Goal: Task Accomplishment & Management: Complete application form

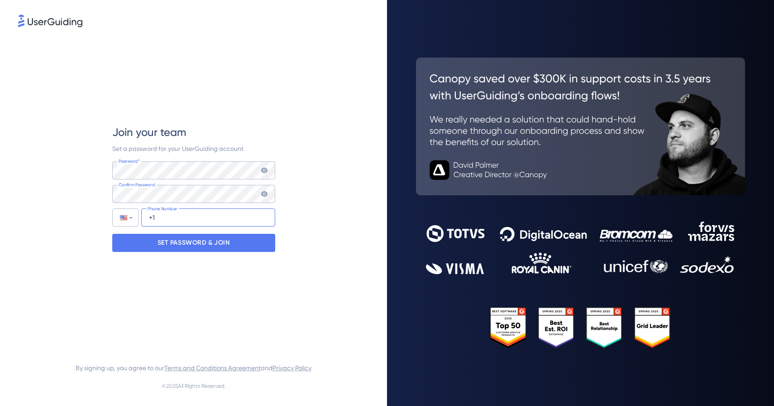
click at [195, 214] on input "+1" at bounding box center [208, 217] width 134 height 18
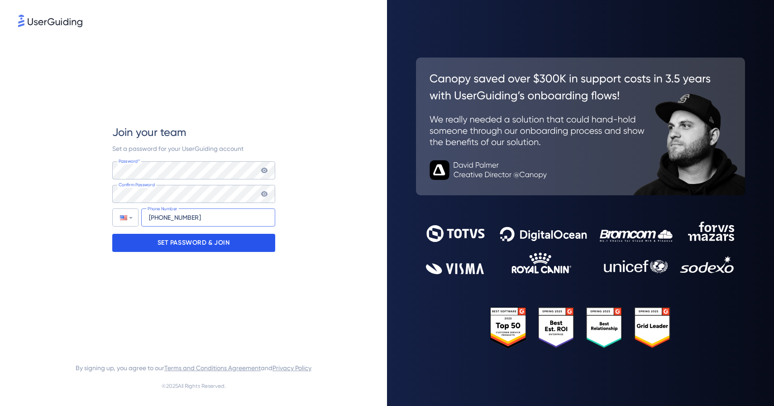
type input "+1 (860) 805-7475"
click at [194, 240] on p "SET PASSWORD & JOIN" at bounding box center [194, 242] width 72 height 14
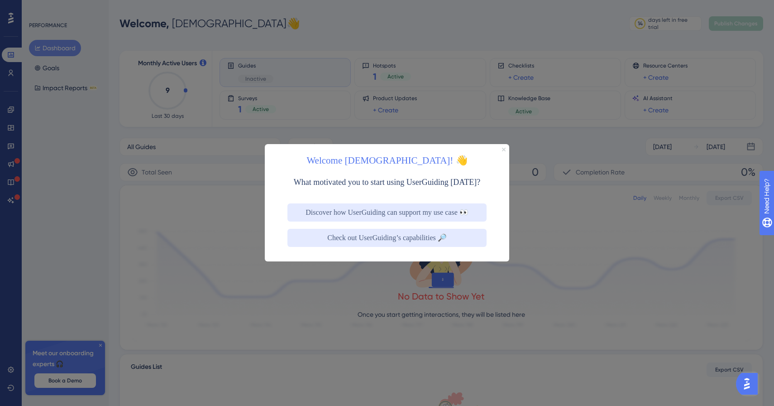
click at [504, 149] on icon "Close Preview" at bounding box center [504, 150] width 4 height 4
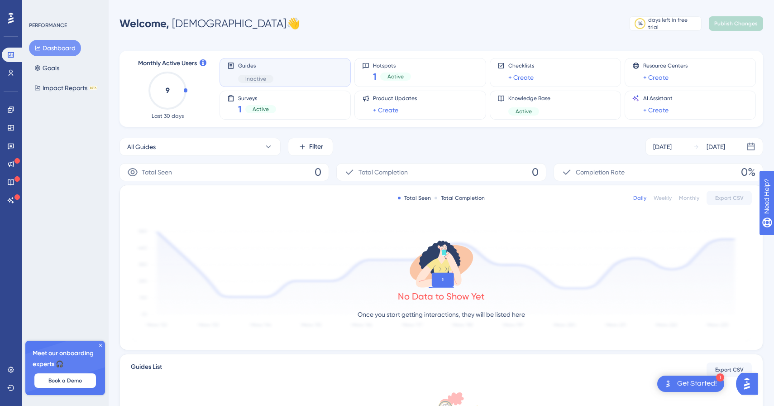
click at [268, 83] on div "Guides Inactive" at bounding box center [285, 72] width 131 height 29
click at [14, 74] on link at bounding box center [11, 73] width 18 height 14
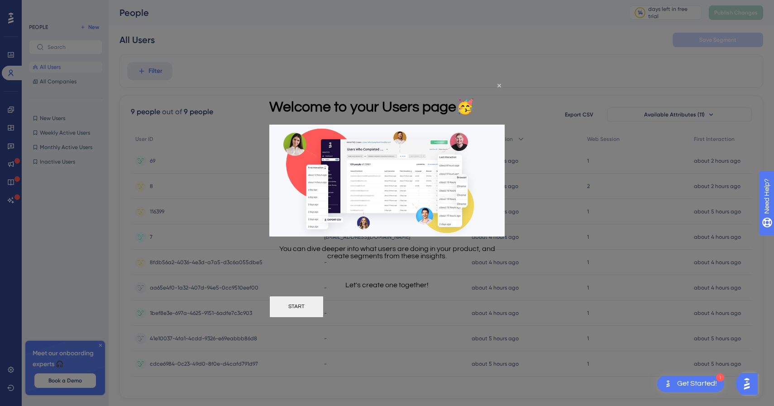
click at [474, 88] on div "Welcome to your Users page 🥳" at bounding box center [371, 106] width 205 height 37
click at [498, 86] on icon "Close Preview" at bounding box center [500, 86] width 4 height 4
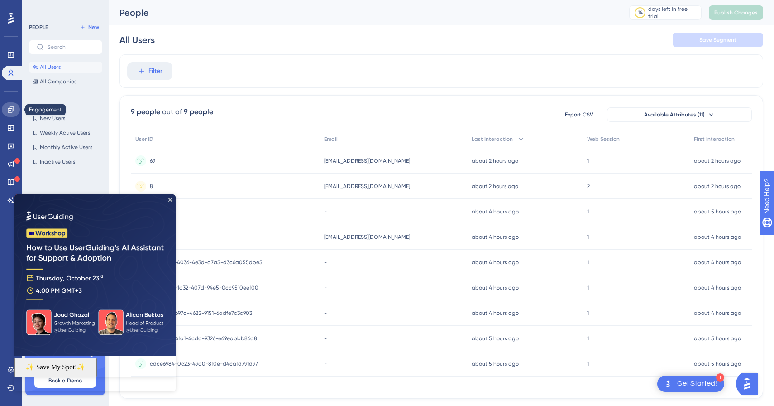
click at [13, 108] on icon at bounding box center [10, 109] width 7 height 7
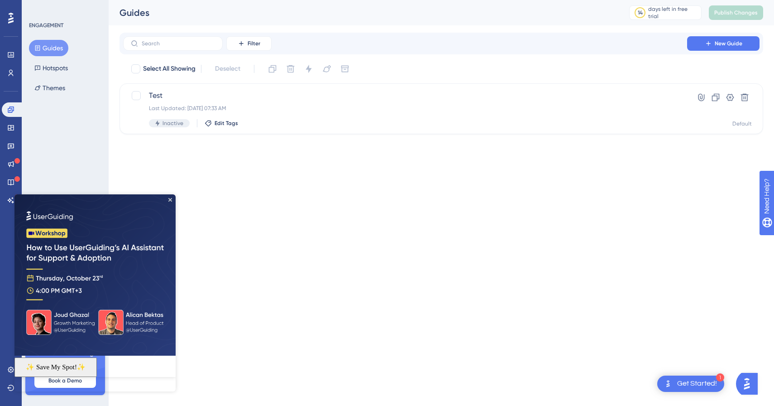
click at [53, 45] on button "Guides" at bounding box center [48, 48] width 39 height 16
click at [170, 197] on img at bounding box center [94, 274] width 161 height 161
click at [172, 200] on img at bounding box center [94, 274] width 161 height 161
click at [704, 47] on button "New Guide" at bounding box center [723, 43] width 72 height 14
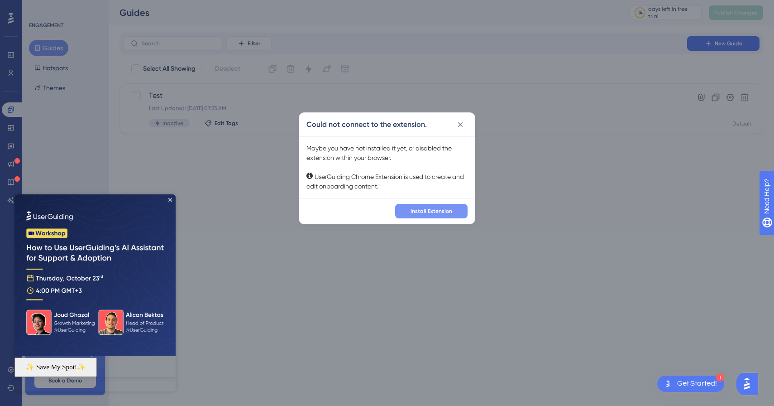
click at [415, 210] on span "Install Extension" at bounding box center [432, 210] width 42 height 7
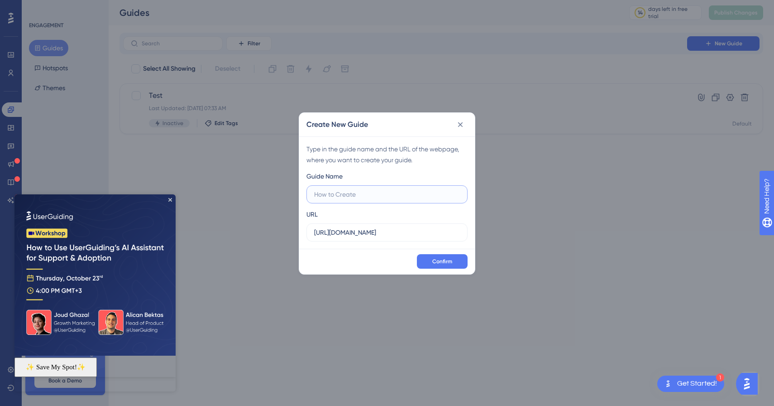
click at [369, 191] on input "text" at bounding box center [387, 194] width 146 height 10
type input "How to Create a Listing"
click at [429, 265] on button "Confirm" at bounding box center [442, 261] width 51 height 14
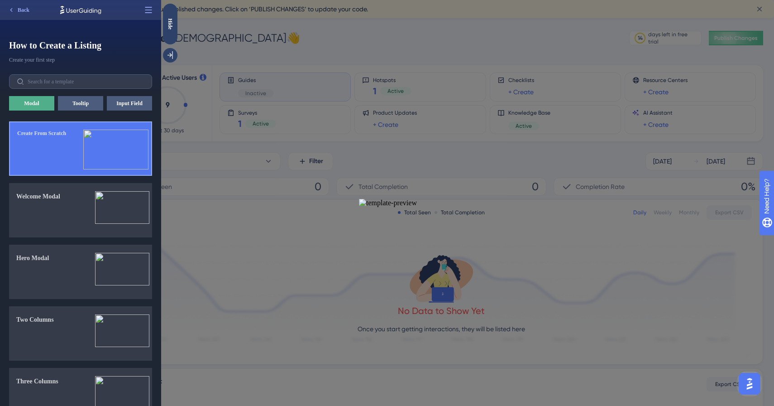
click at [79, 151] on button "Create From Scratch" at bounding box center [80, 148] width 143 height 54
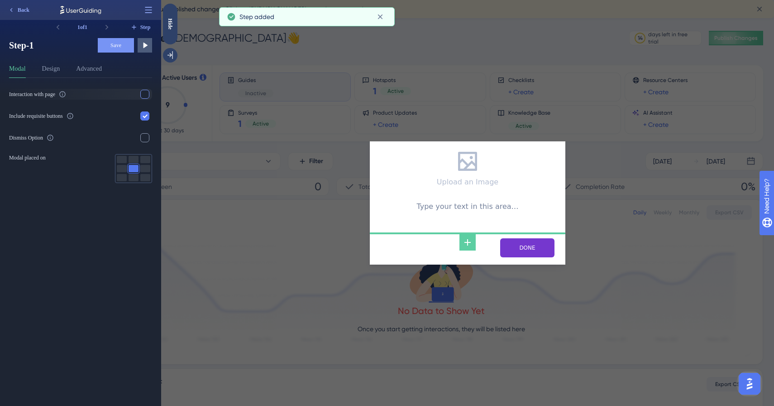
click at [144, 95] on div at bounding box center [144, 94] width 9 height 9
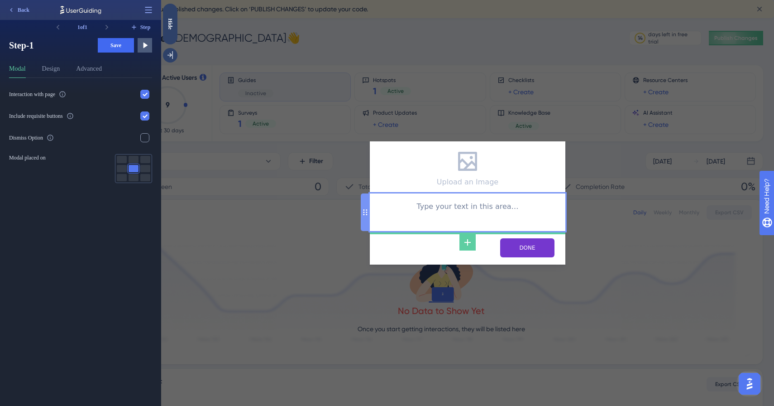
click at [397, 216] on div "Type your text in this area…" at bounding box center [467, 213] width 181 height 24
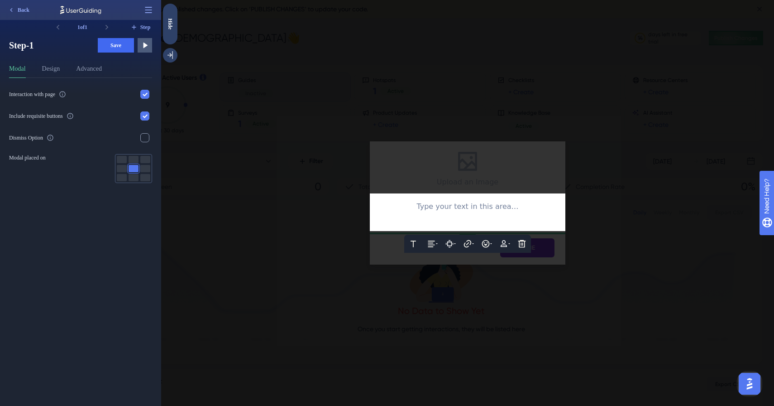
click at [448, 161] on div at bounding box center [467, 203] width 613 height 406
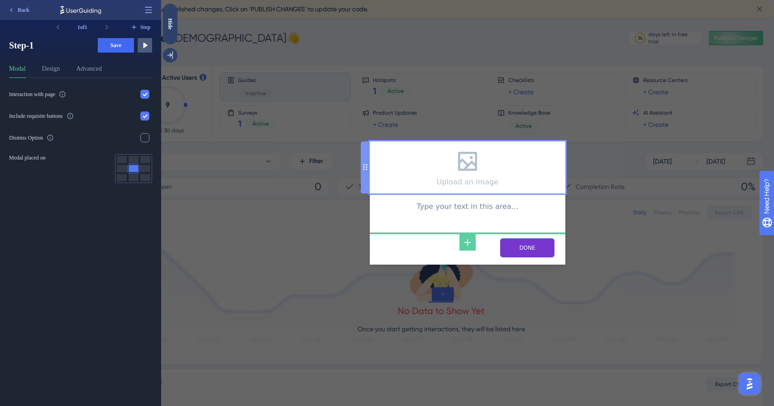
click at [440, 176] on div "Upload an Image" at bounding box center [468, 167] width 62 height 38
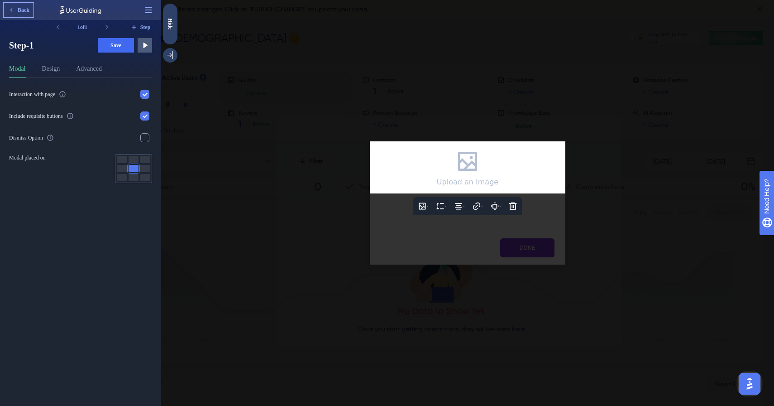
click at [25, 10] on span "Back" at bounding box center [24, 9] width 12 height 7
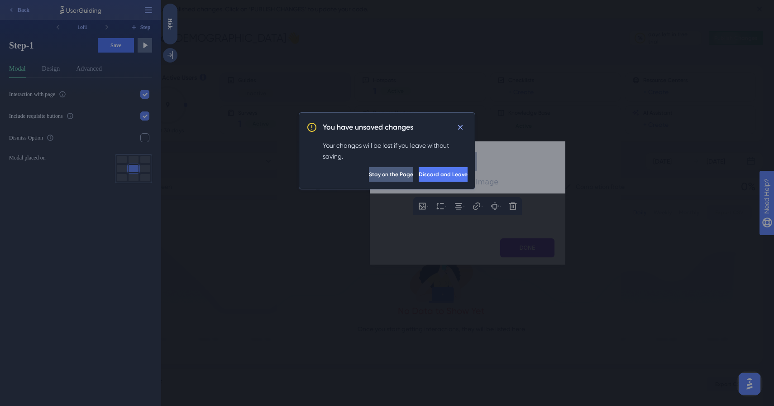
click at [419, 168] on button "Discard and Leave" at bounding box center [443, 174] width 49 height 14
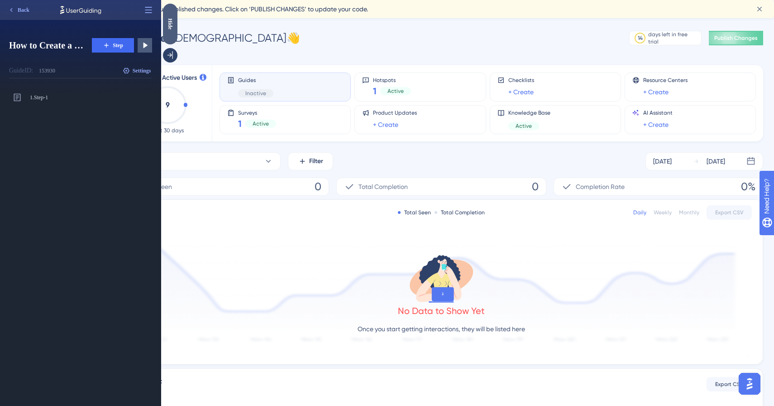
click at [173, 20] on div "Hide" at bounding box center [170, 23] width 14 height 11
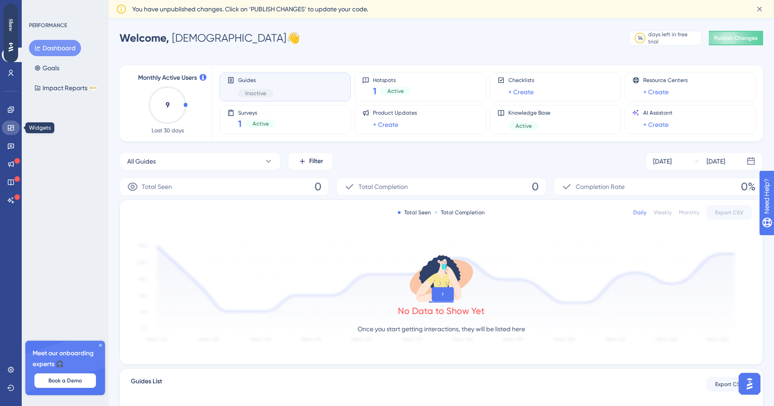
click at [11, 127] on icon at bounding box center [11, 127] width 6 height 5
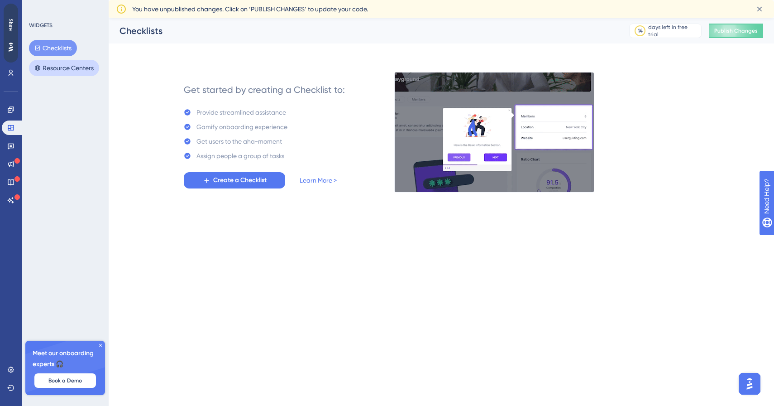
click at [55, 72] on button "Resource Centers" at bounding box center [64, 68] width 70 height 16
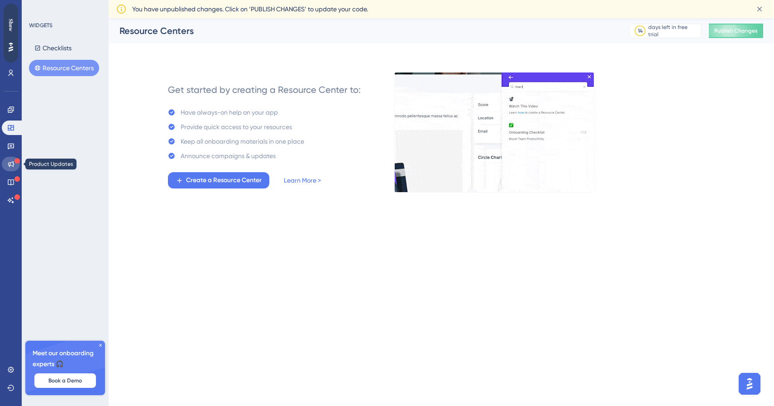
click at [9, 162] on icon at bounding box center [10, 163] width 7 height 7
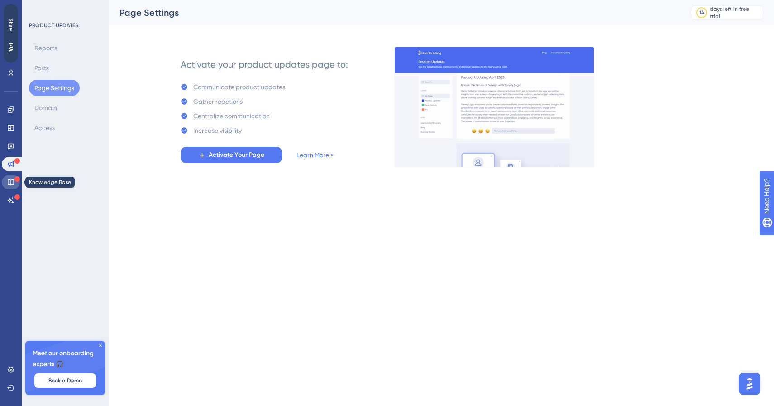
click at [5, 185] on link at bounding box center [11, 182] width 18 height 14
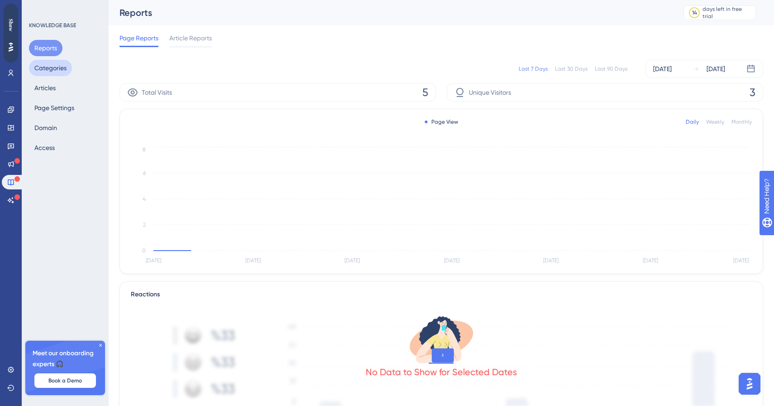
click at [47, 68] on button "Categories" at bounding box center [50, 68] width 43 height 16
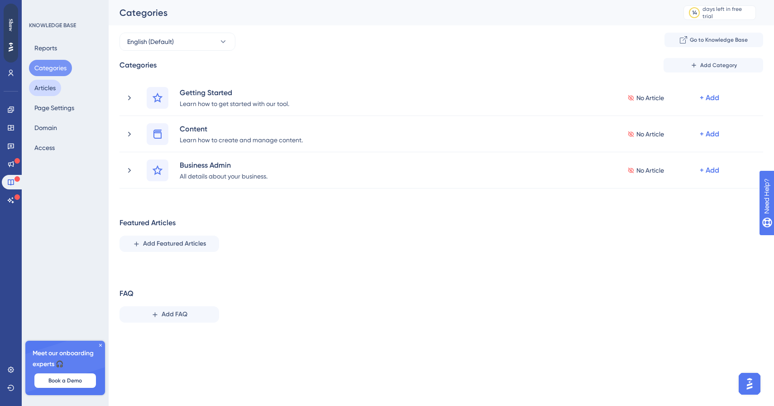
click at [47, 86] on button "Articles" at bounding box center [45, 88] width 32 height 16
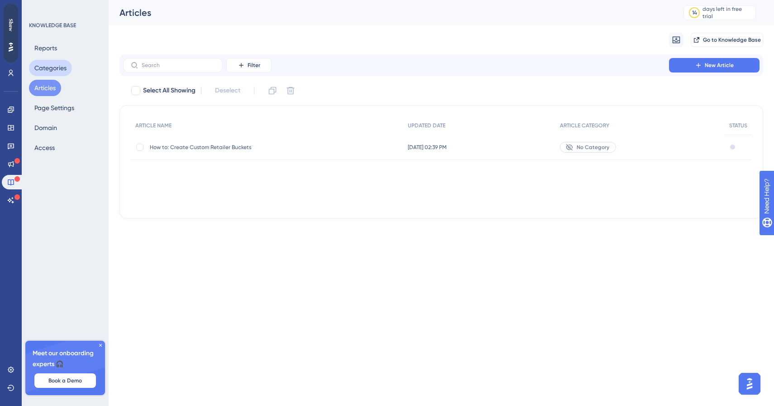
click at [61, 63] on button "Categories" at bounding box center [50, 68] width 43 height 16
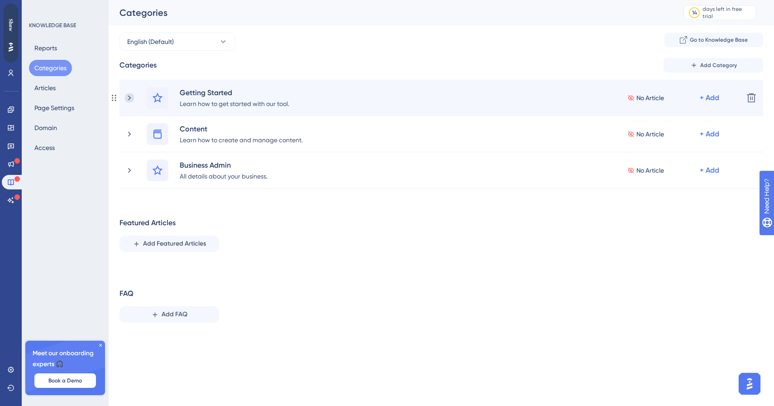
click at [131, 97] on icon at bounding box center [129, 97] width 9 height 9
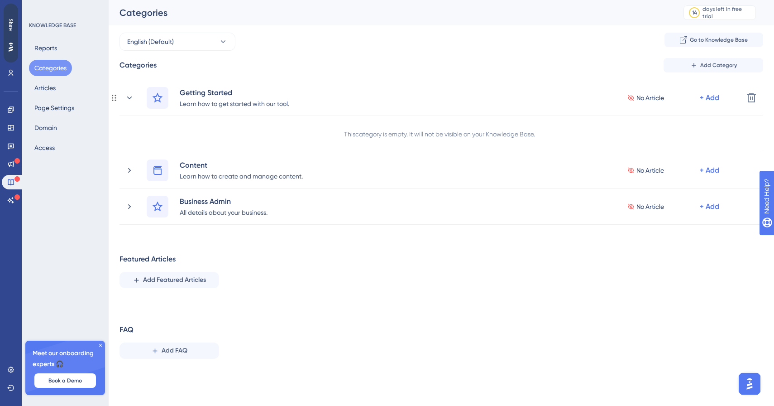
click at [131, 97] on icon at bounding box center [129, 97] width 5 height 3
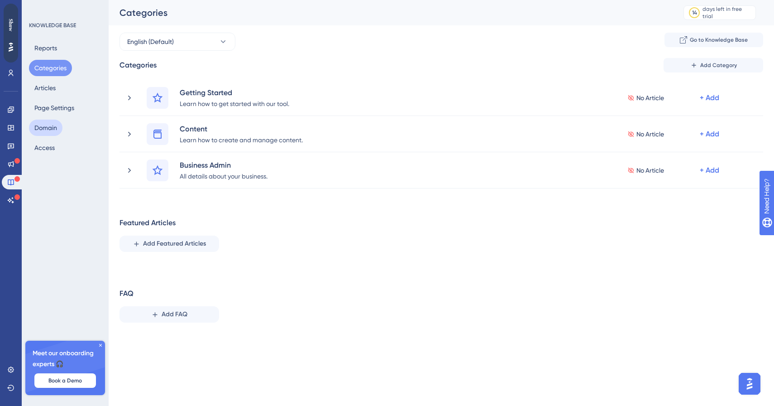
click at [44, 128] on button "Domain" at bounding box center [46, 128] width 34 height 16
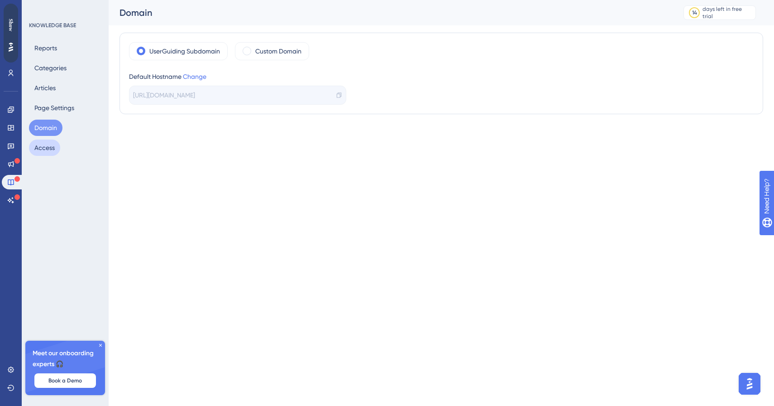
click at [45, 145] on button "Access" at bounding box center [44, 147] width 31 height 16
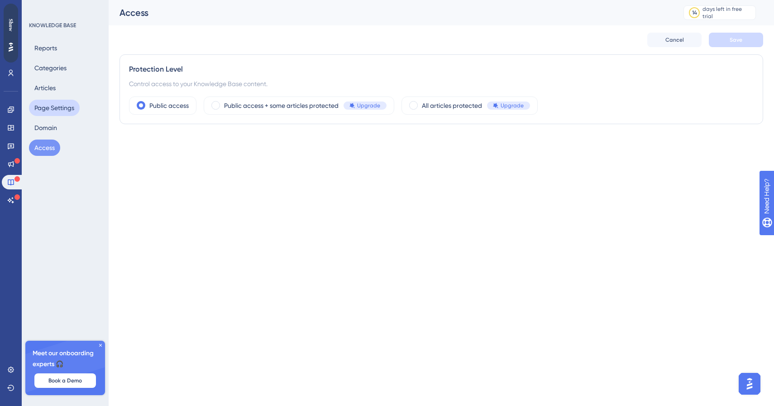
click at [52, 107] on button "Page Settings" at bounding box center [54, 108] width 51 height 16
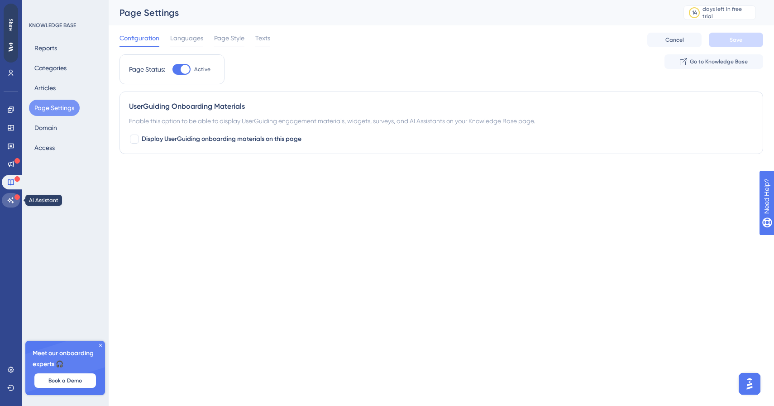
click at [8, 196] on link at bounding box center [11, 200] width 18 height 14
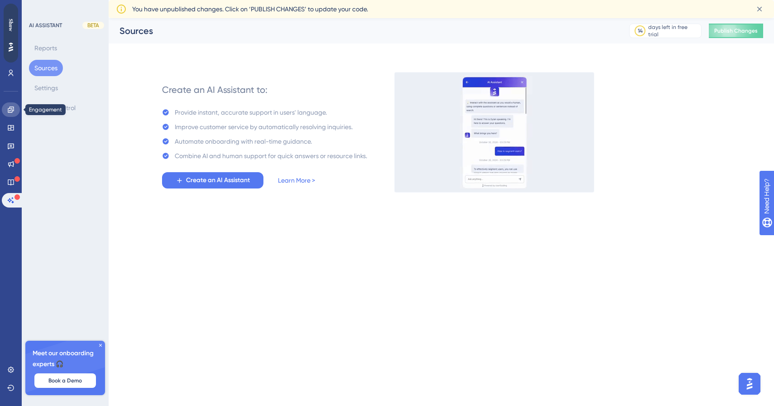
click at [13, 110] on icon at bounding box center [10, 109] width 7 height 7
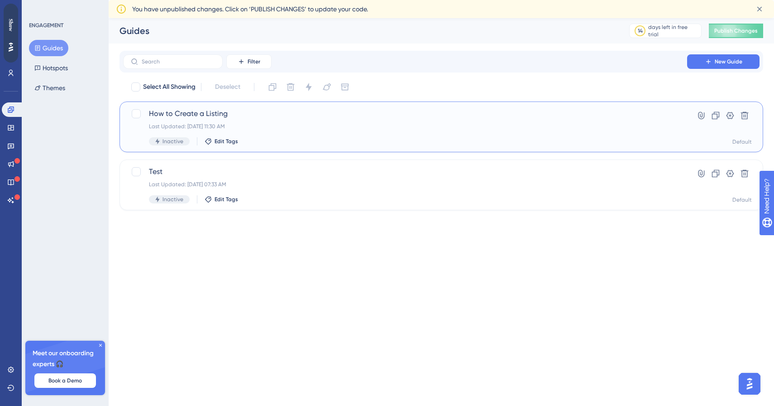
click at [548, 136] on div "How to Create a Listing Last Updated: [DATE] 11:30 AM Inactive Edit Tags" at bounding box center [405, 126] width 512 height 37
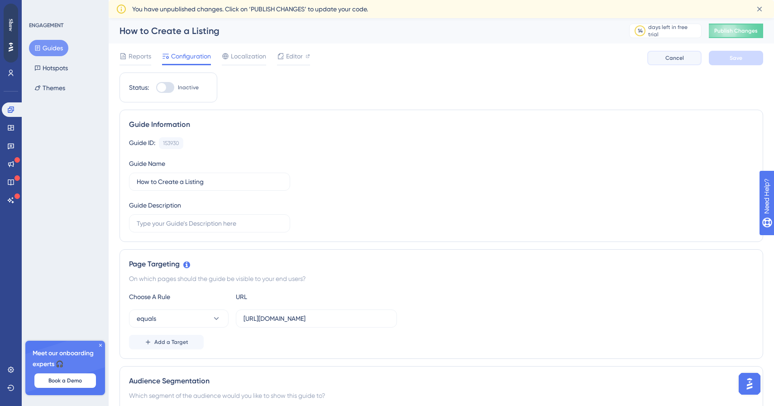
click at [690, 62] on button "Cancel" at bounding box center [674, 58] width 54 height 14
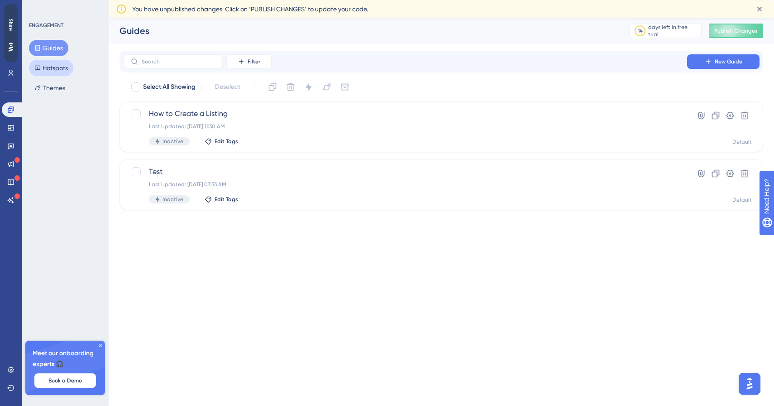
click at [53, 65] on button "Hotspots" at bounding box center [51, 68] width 44 height 16
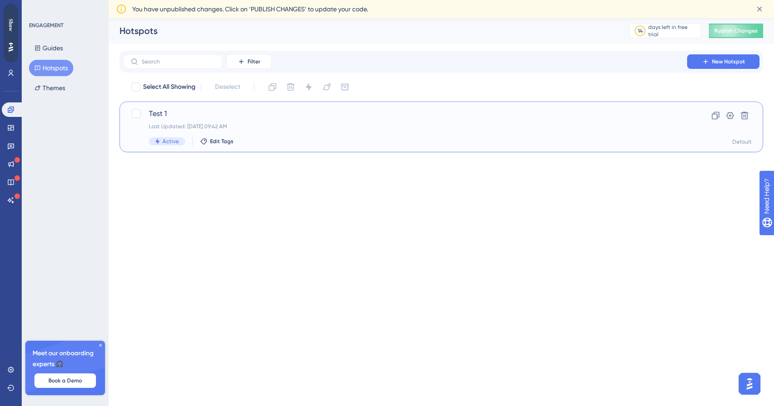
click at [190, 124] on div "Last Updated: [DATE] 09:42 AM" at bounding box center [405, 126] width 512 height 7
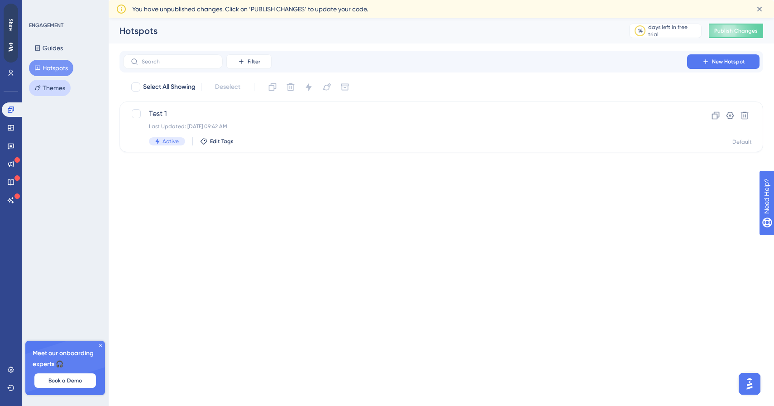
click at [50, 88] on button "Themes" at bounding box center [50, 88] width 42 height 16
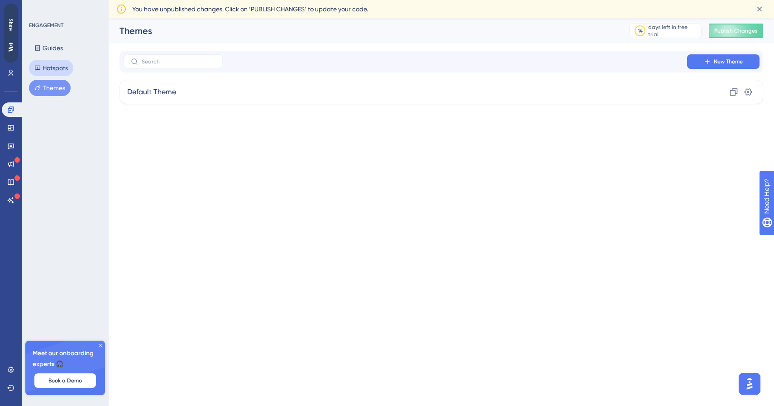
click at [51, 71] on button "Hotspots" at bounding box center [51, 68] width 44 height 16
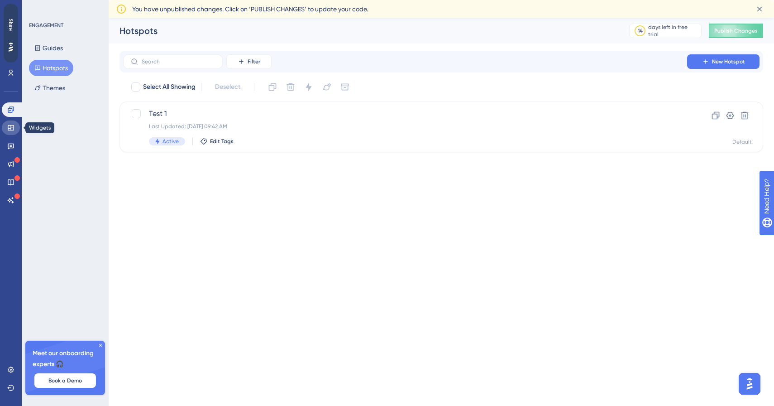
click at [5, 129] on link at bounding box center [11, 127] width 18 height 14
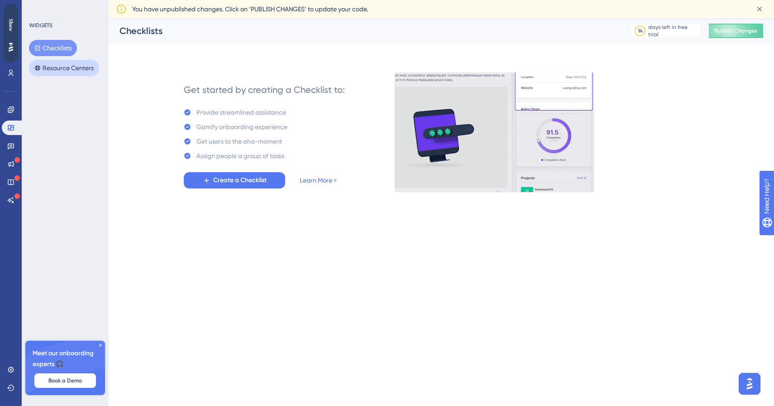
click at [64, 65] on button "Resource Centers" at bounding box center [64, 68] width 70 height 16
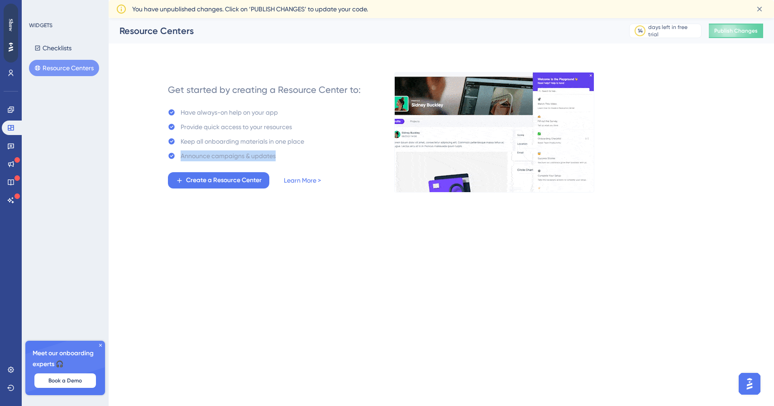
drag, startPoint x: 177, startPoint y: 160, endPoint x: 283, endPoint y: 154, distance: 107.0
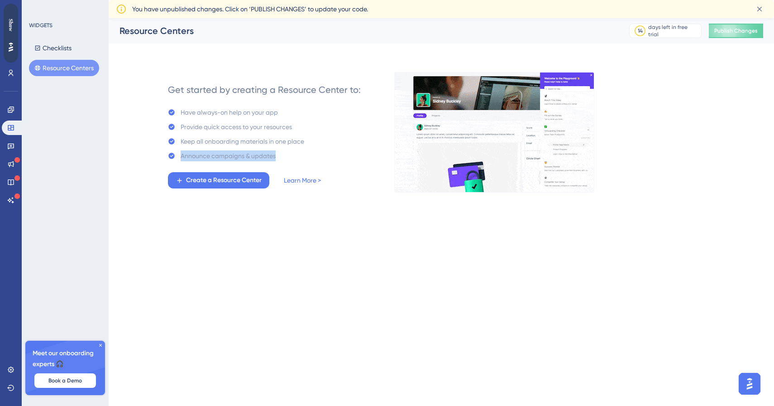
click at [283, 154] on div "Announce campaigns & updates" at bounding box center [236, 155] width 136 height 11
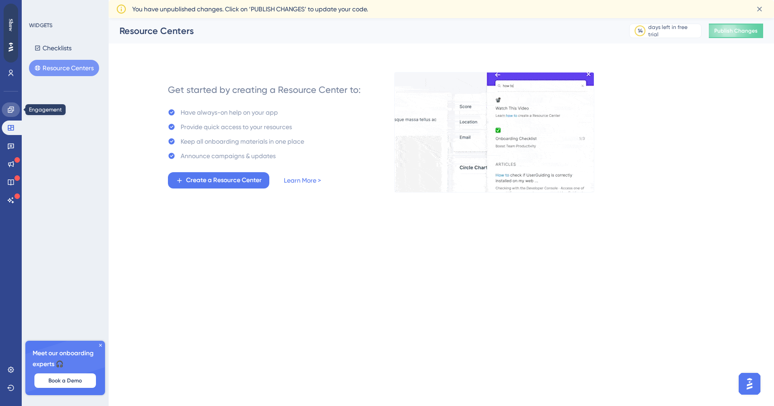
click at [3, 113] on link at bounding box center [11, 109] width 18 height 14
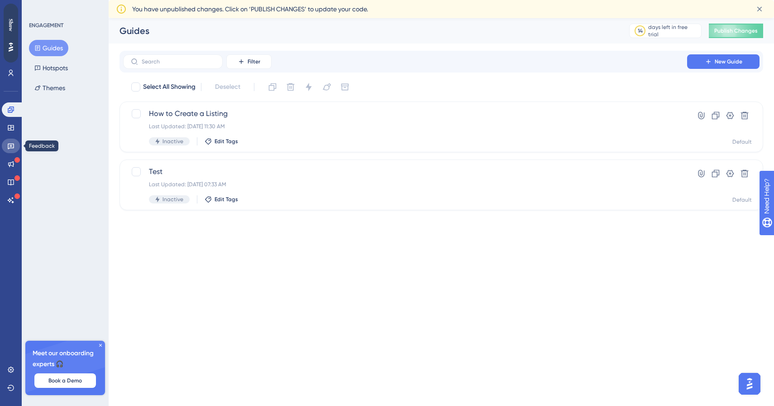
click at [18, 149] on link at bounding box center [11, 146] width 18 height 14
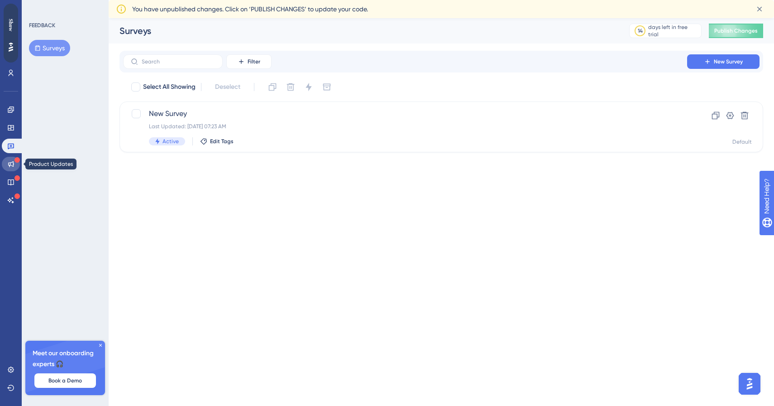
click at [10, 163] on icon at bounding box center [11, 164] width 6 height 6
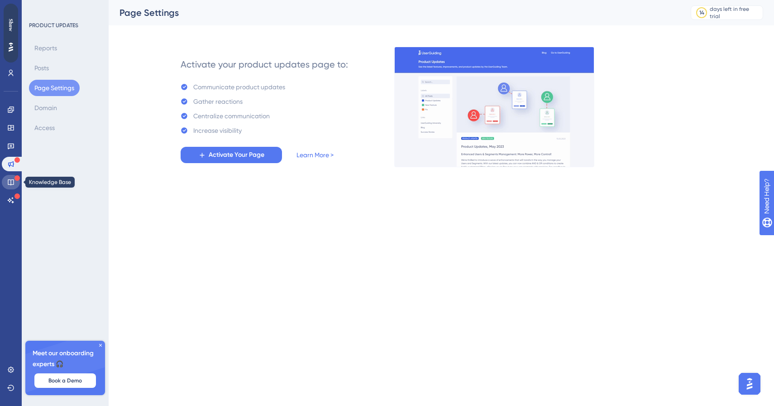
click at [8, 184] on icon at bounding box center [11, 182] width 6 height 6
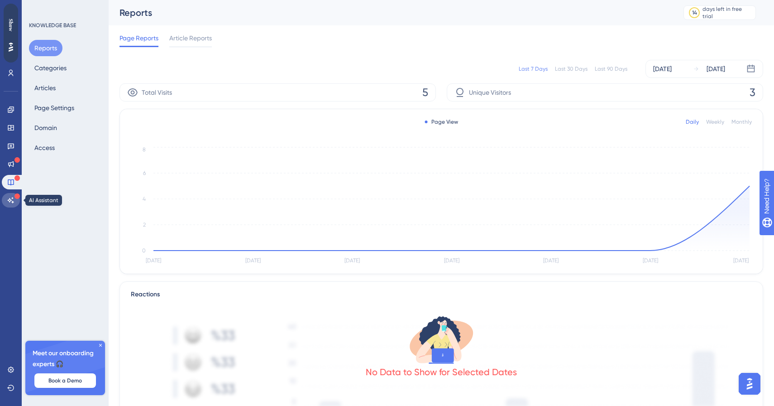
click at [7, 200] on icon at bounding box center [10, 199] width 7 height 7
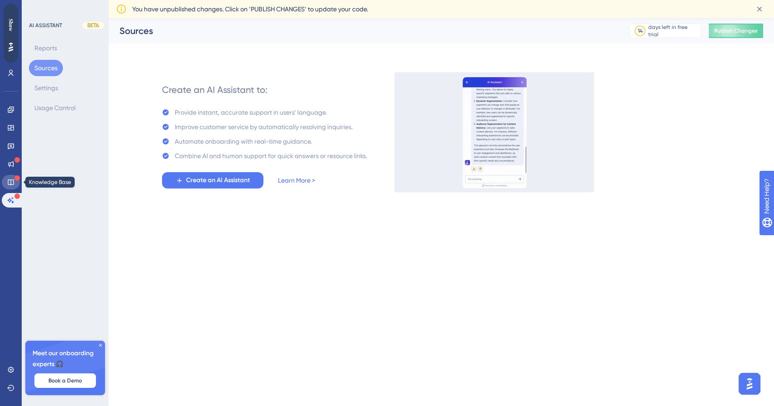
click at [10, 187] on link at bounding box center [11, 182] width 18 height 14
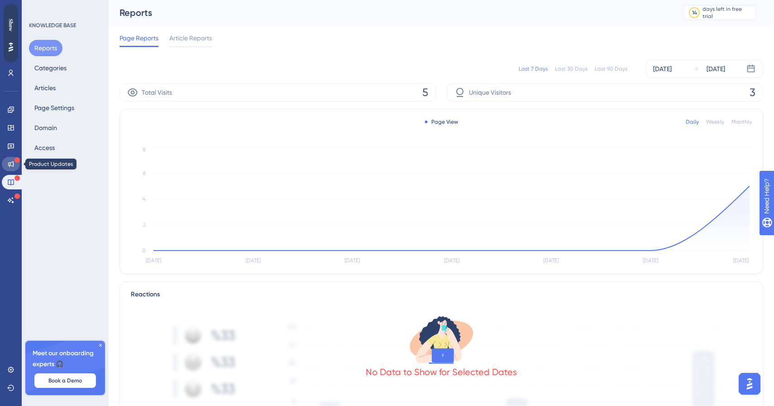
click at [12, 165] on icon at bounding box center [11, 164] width 6 height 6
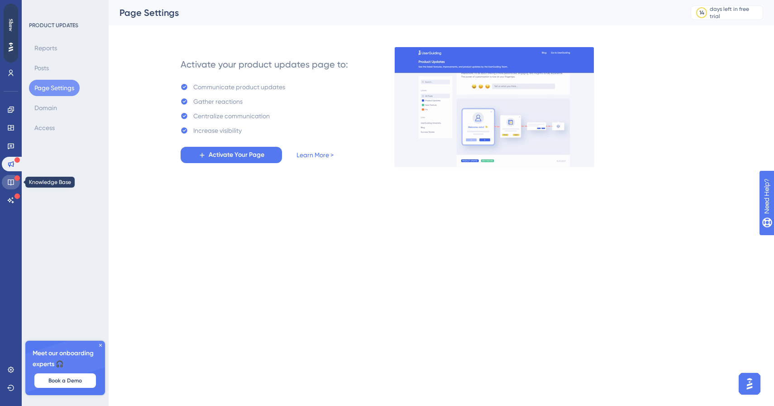
click at [13, 175] on link at bounding box center [11, 182] width 18 height 14
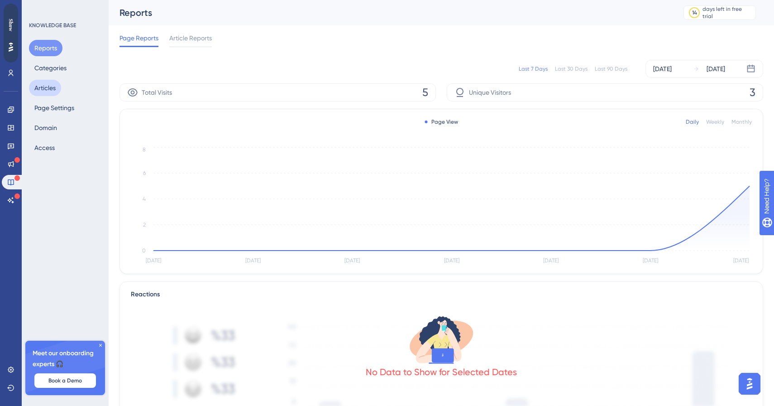
click at [53, 85] on button "Articles" at bounding box center [45, 88] width 32 height 16
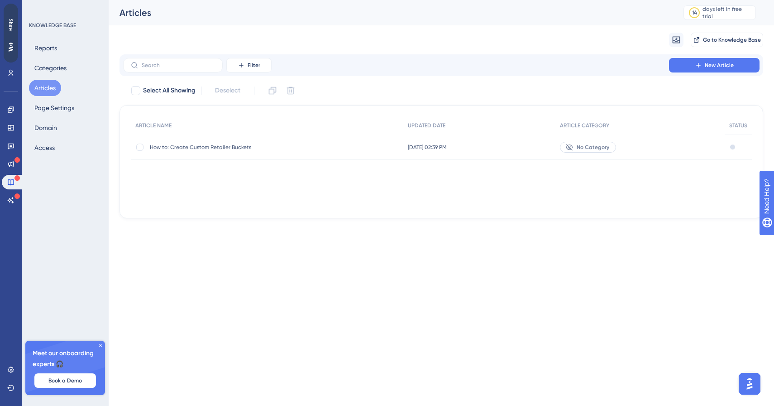
click at [266, 152] on div "How to: Create Custom Retailer Buckets How to: Create Custom Retailer Buckets" at bounding box center [222, 146] width 145 height 25
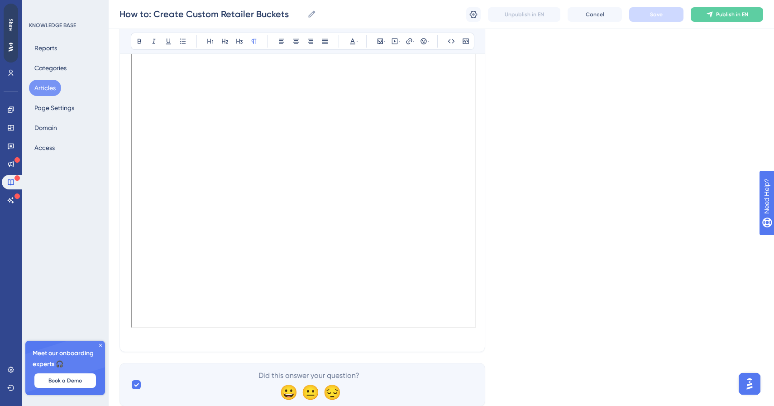
scroll to position [196, 0]
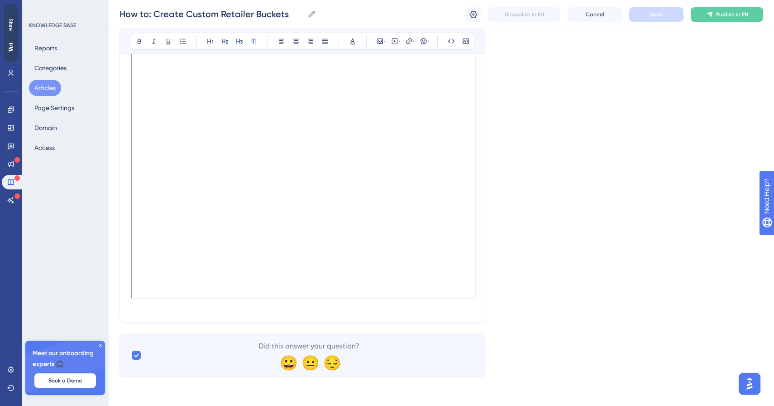
click at [258, 312] on div "How to: Create Custom Retailer Buckets This guide provides a straightforward pr…" at bounding box center [303, 113] width 366 height 417
click at [255, 307] on p at bounding box center [302, 305] width 343 height 11
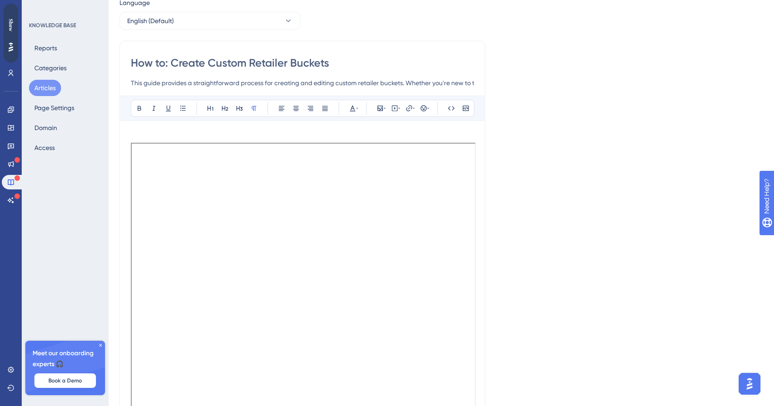
scroll to position [0, 0]
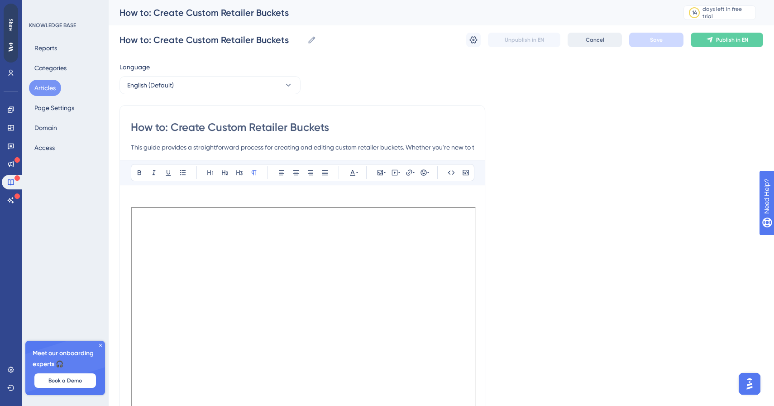
click at [599, 38] on span "Cancel" at bounding box center [595, 39] width 19 height 7
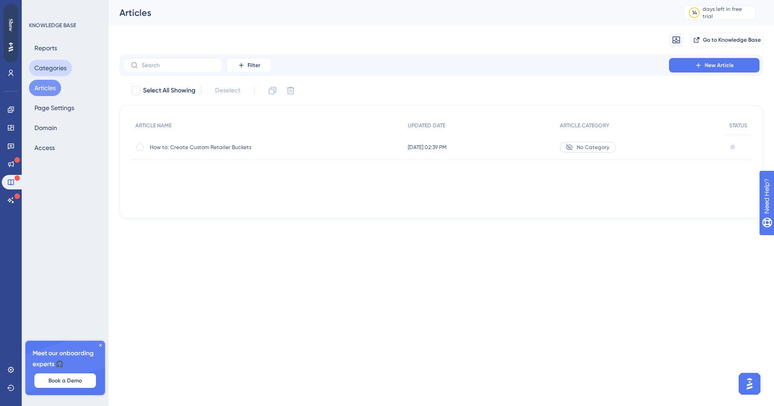
click at [47, 74] on button "Categories" at bounding box center [50, 68] width 43 height 16
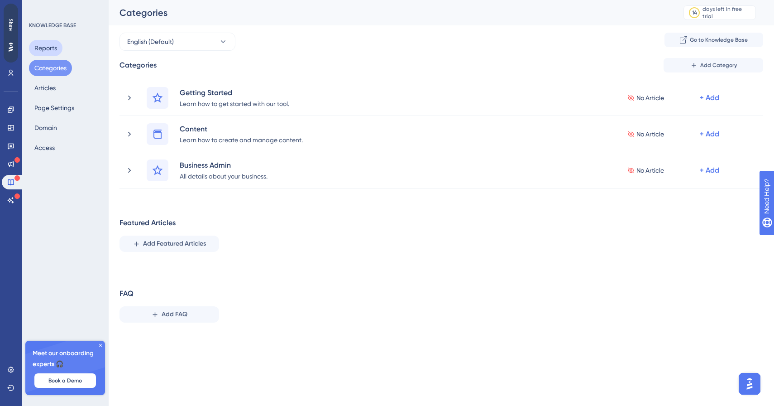
click at [48, 52] on button "Reports" at bounding box center [46, 48] width 34 height 16
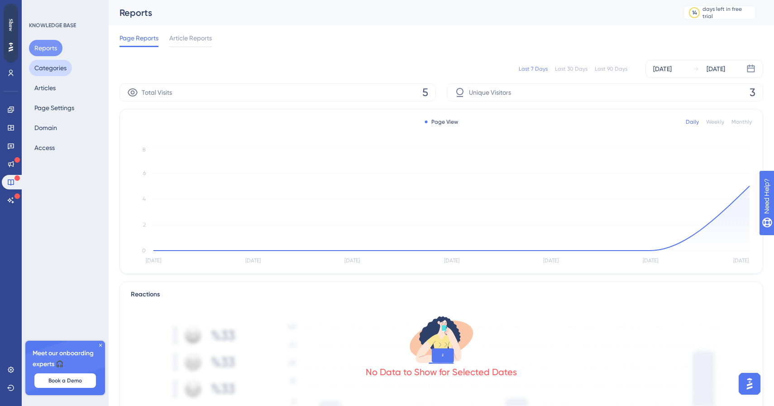
click at [47, 73] on button "Categories" at bounding box center [50, 68] width 43 height 16
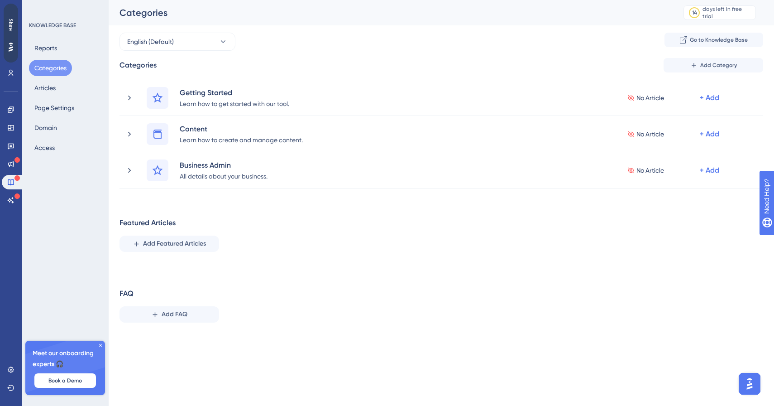
click at [100, 345] on icon at bounding box center [100, 344] width 5 height 5
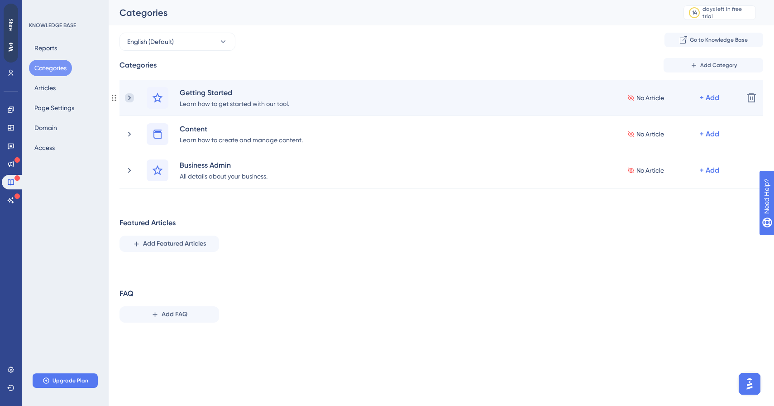
click at [129, 98] on icon at bounding box center [129, 97] width 3 height 5
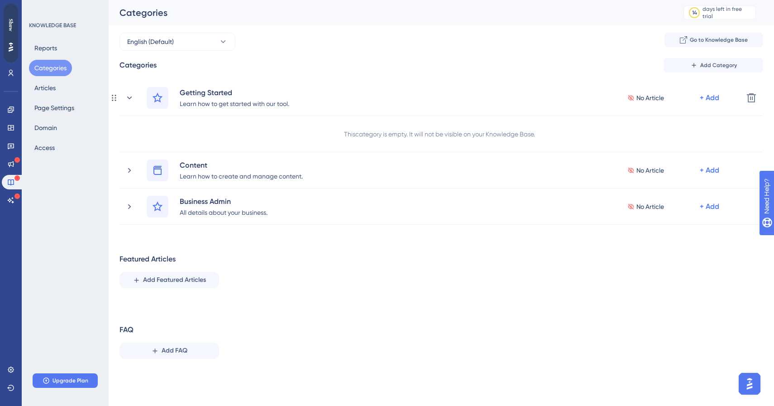
click at [129, 98] on icon at bounding box center [129, 97] width 5 height 3
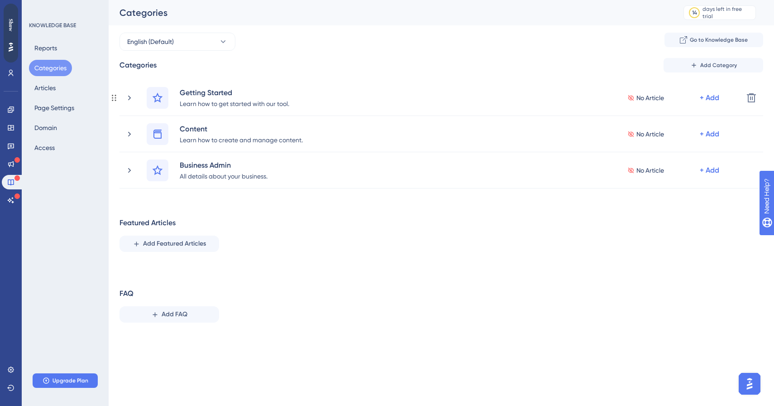
click at [129, 98] on icon at bounding box center [129, 97] width 3 height 5
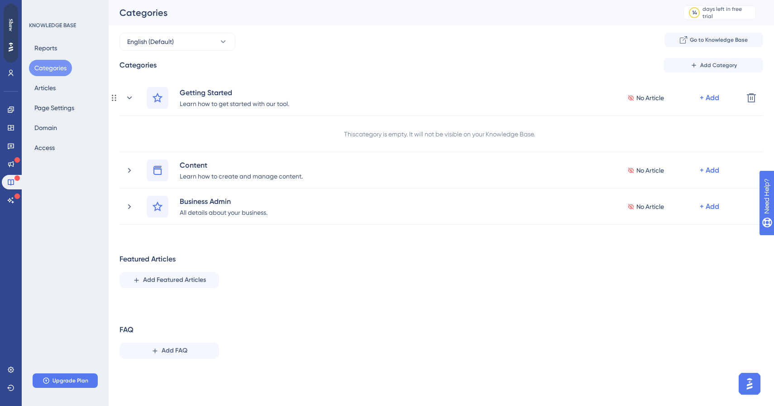
click at [129, 98] on icon at bounding box center [129, 97] width 5 height 3
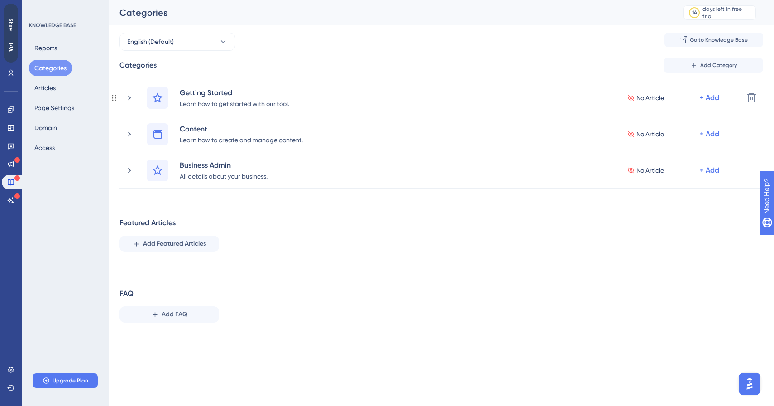
click at [129, 98] on icon at bounding box center [129, 97] width 3 height 5
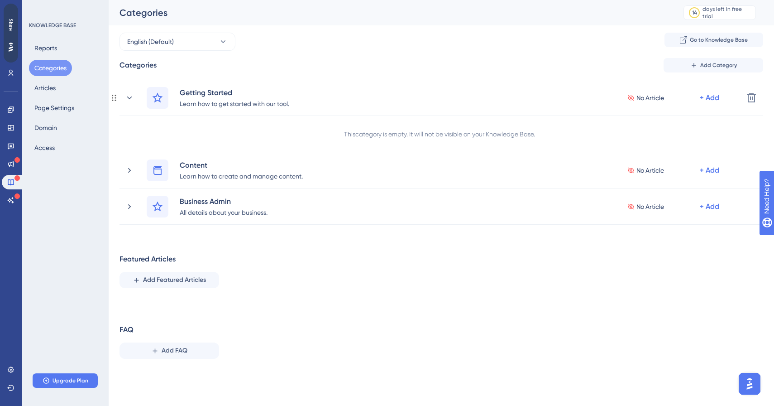
click at [129, 98] on icon at bounding box center [129, 97] width 5 height 3
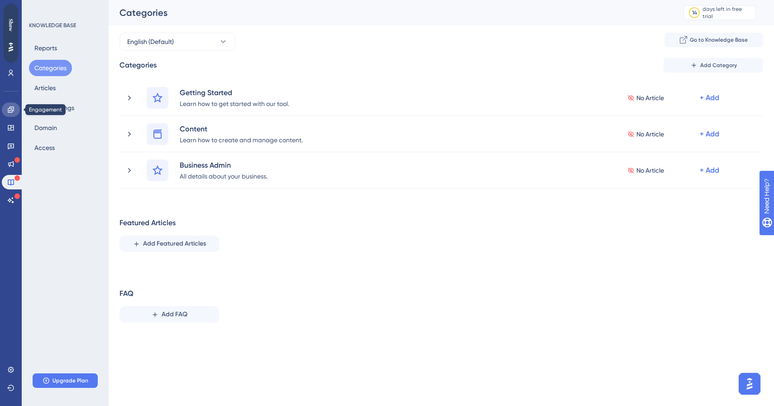
click at [12, 111] on icon at bounding box center [11, 109] width 6 height 6
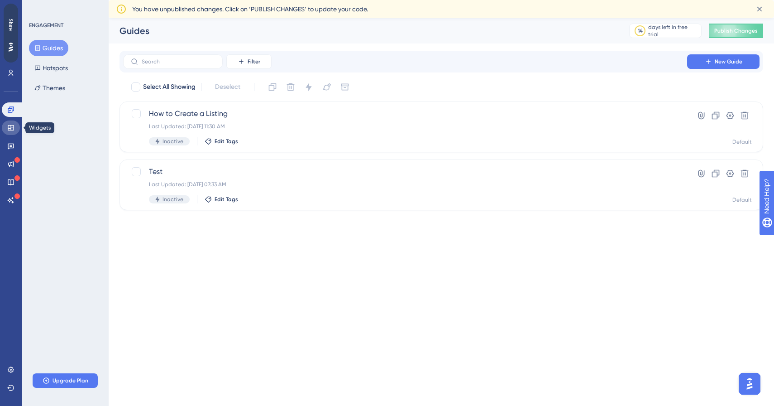
click at [11, 128] on icon at bounding box center [11, 127] width 6 height 5
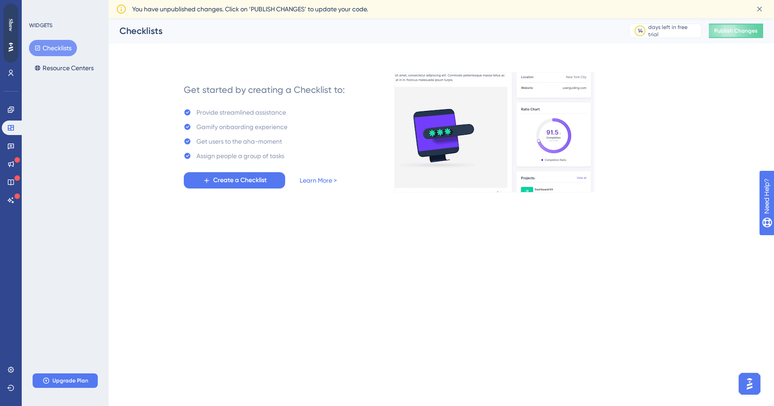
click at [133, 127] on div "Get started by creating a Checklist to: Provide streamlined assistance Gamify o…" at bounding box center [442, 121] width 644 height 141
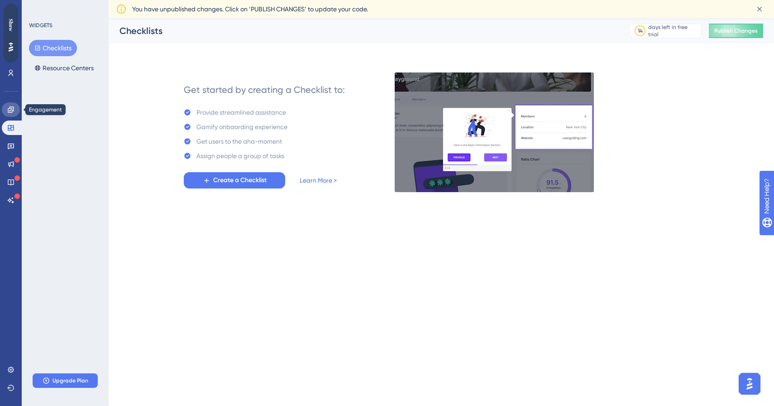
click at [9, 115] on link at bounding box center [11, 109] width 18 height 14
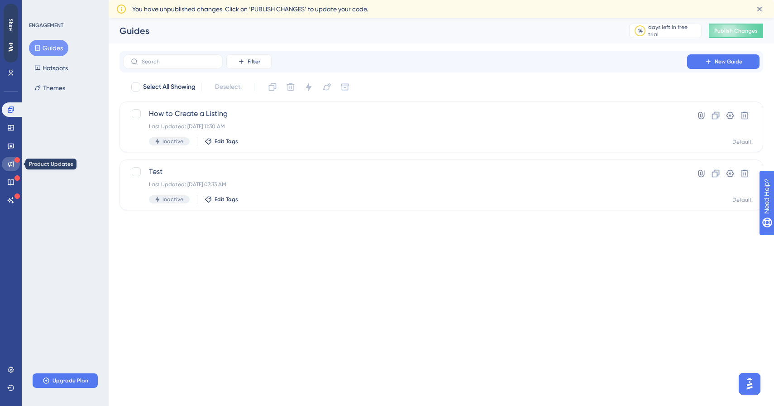
click at [13, 161] on icon at bounding box center [11, 164] width 6 height 6
